Goal: Browse casually

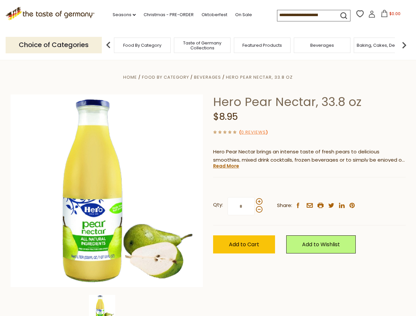
click at [208, 158] on div "Home Food By Category [GEOGRAPHIC_DATA] Hero Pear Nectar, 33.8 oz Hero Pear Nec…" at bounding box center [208, 200] width 405 height 254
click at [121, 15] on link "Seasons dropdown_arrow" at bounding box center [124, 14] width 23 height 7
click at [306, 15] on input at bounding box center [305, 14] width 56 height 9
click at [389, 15] on span "$0.00" at bounding box center [394, 14] width 11 height 6
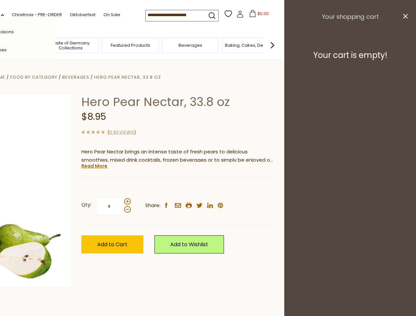
click at [56, 45] on div "All Seasons Recipes Game Day [DATE] [DATE] [DATE][PERSON_NAME] [DATE] Springfes…" at bounding box center [18, 157] width 75 height 279
click at [279, 45] on img at bounding box center [272, 45] width 13 height 13
click at [208, 188] on div "Home Food By Category [GEOGRAPHIC_DATA] Hero Pear Nectar, 33.8 oz Hero Pear Nec…" at bounding box center [76, 200] width 405 height 254
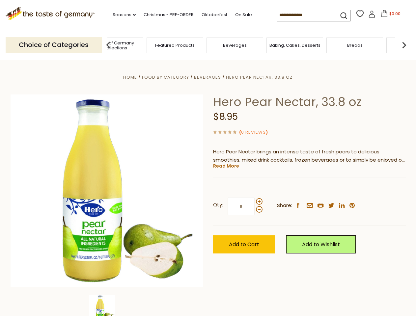
click at [107, 306] on img at bounding box center [102, 308] width 26 height 26
click at [226, 166] on link "Read More" at bounding box center [226, 166] width 26 height 7
